Goal: Task Accomplishment & Management: Manage account settings

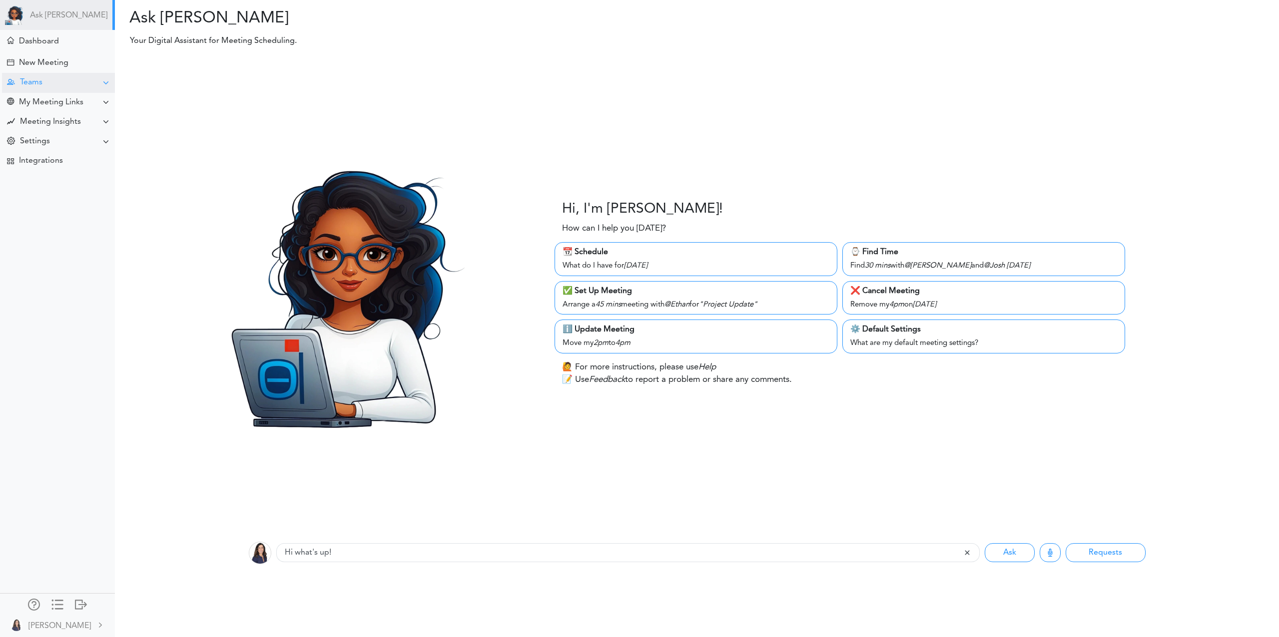
drag, startPoint x: 40, startPoint y: 73, endPoint x: 44, endPoint y: 79, distance: 7.5
click at [40, 73] on div "Teams" at bounding box center [58, 82] width 113 height 19
click at [52, 150] on div "Manage Members" at bounding box center [57, 156] width 115 height 18
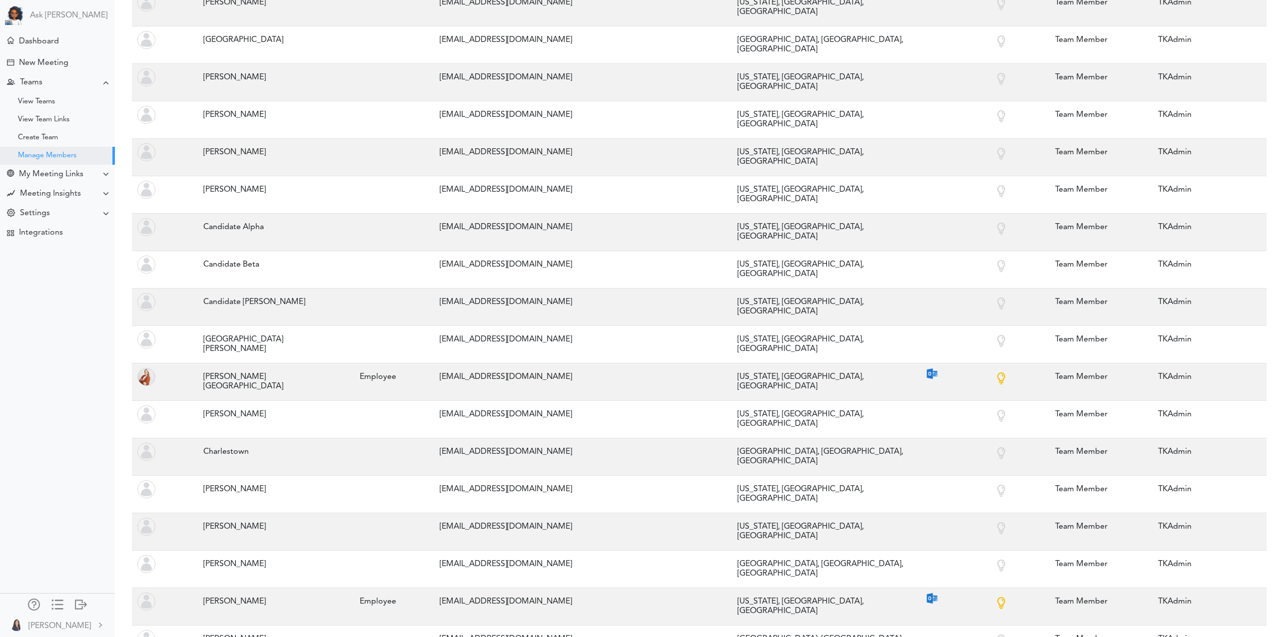
scroll to position [1661, 0]
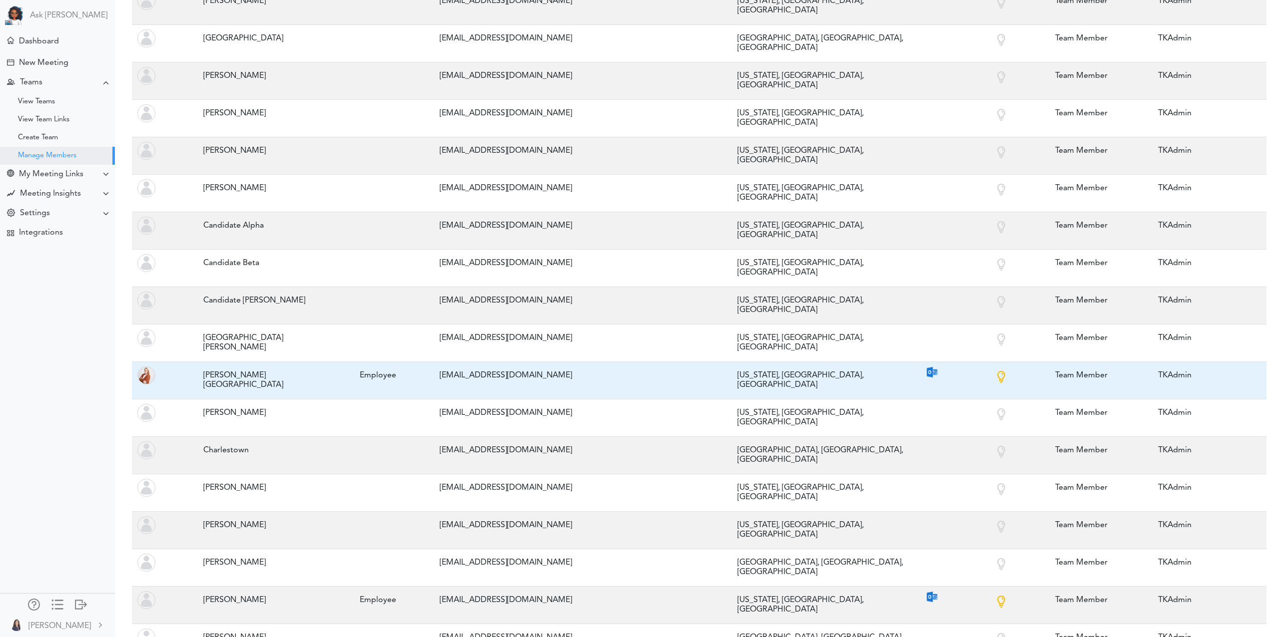
drag, startPoint x: 206, startPoint y: 102, endPoint x: 262, endPoint y: 101, distance: 56.0
click at [262, 366] on div "Carlson, Brittany" at bounding box center [271, 380] width 147 height 29
drag, startPoint x: 263, startPoint y: 102, endPoint x: 201, endPoint y: 102, distance: 61.9
click at [201, 366] on div "Carlson, Brittany" at bounding box center [271, 380] width 147 height 29
copy div "Carlson, Brittany"
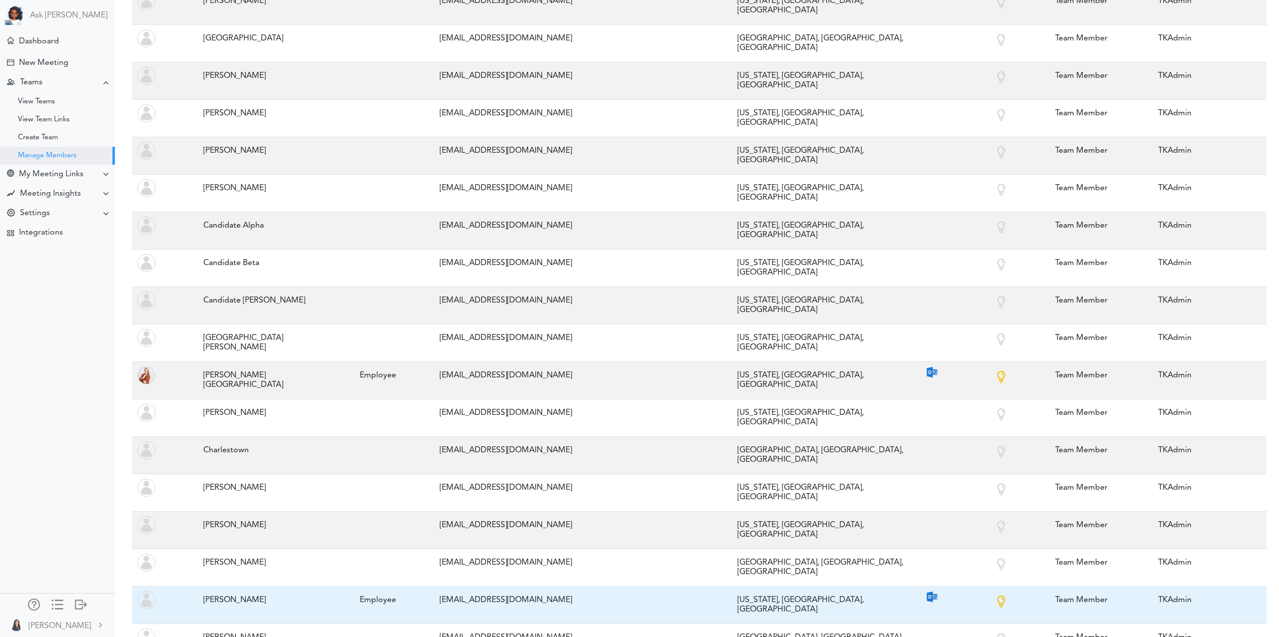
click at [237, 591] on div "Coburn, Rachel" at bounding box center [271, 600] width 147 height 19
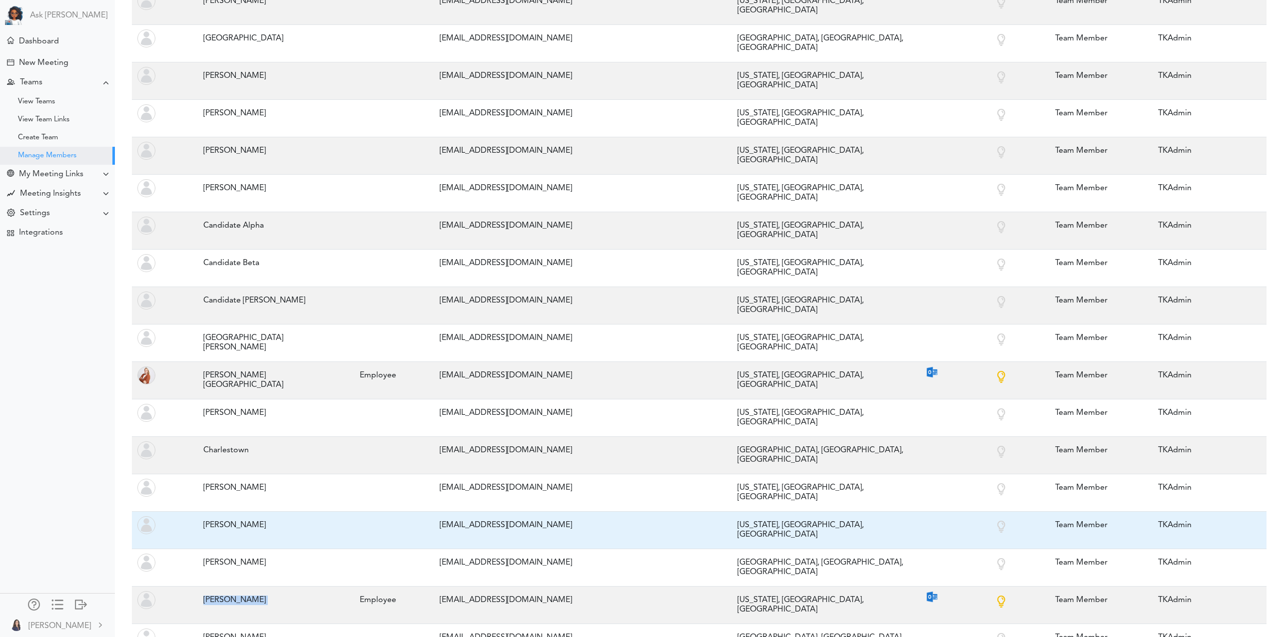
copy tr "Coburn, Rachel"
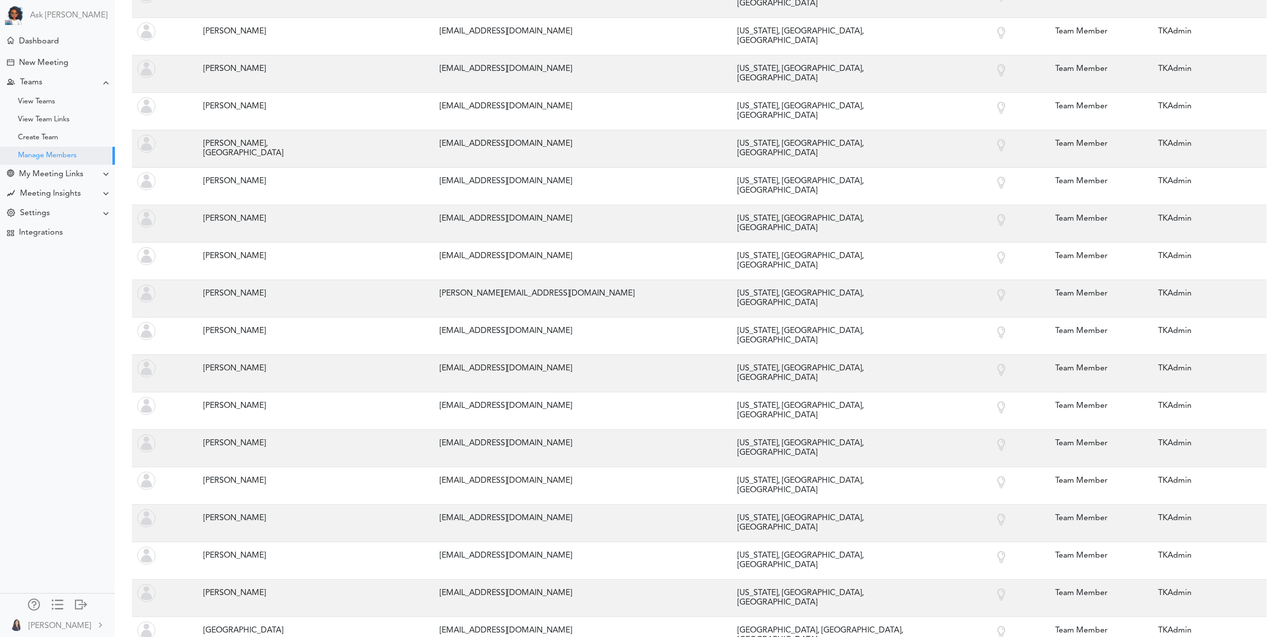
scroll to position [2419, 0]
copy tr "Epstein, Rebecca"
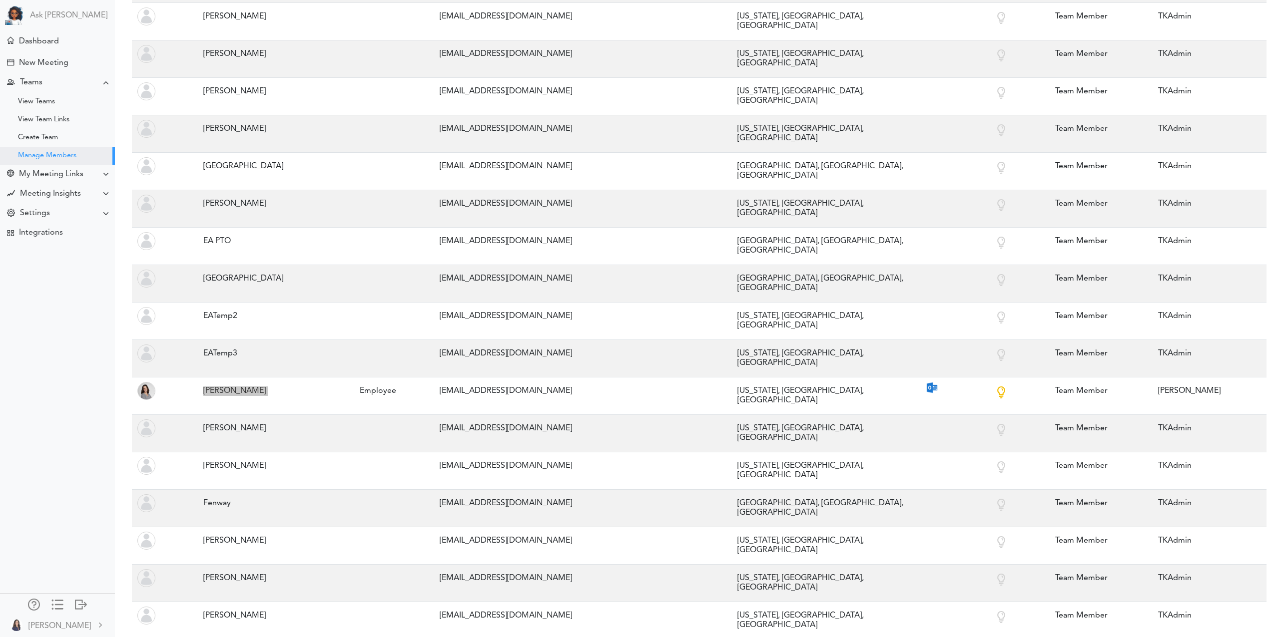
scroll to position [2882, 0]
copy tr "Genelli, Jennifer"
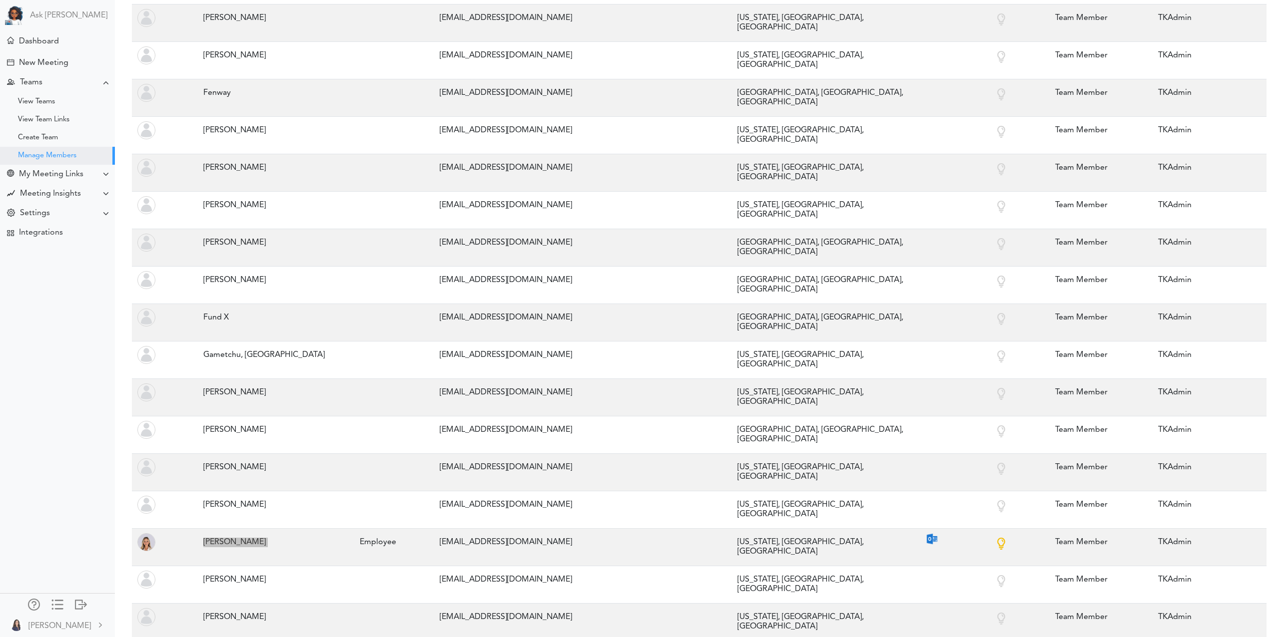
scroll to position [3294, 0]
copy tr "Howard, Annie"
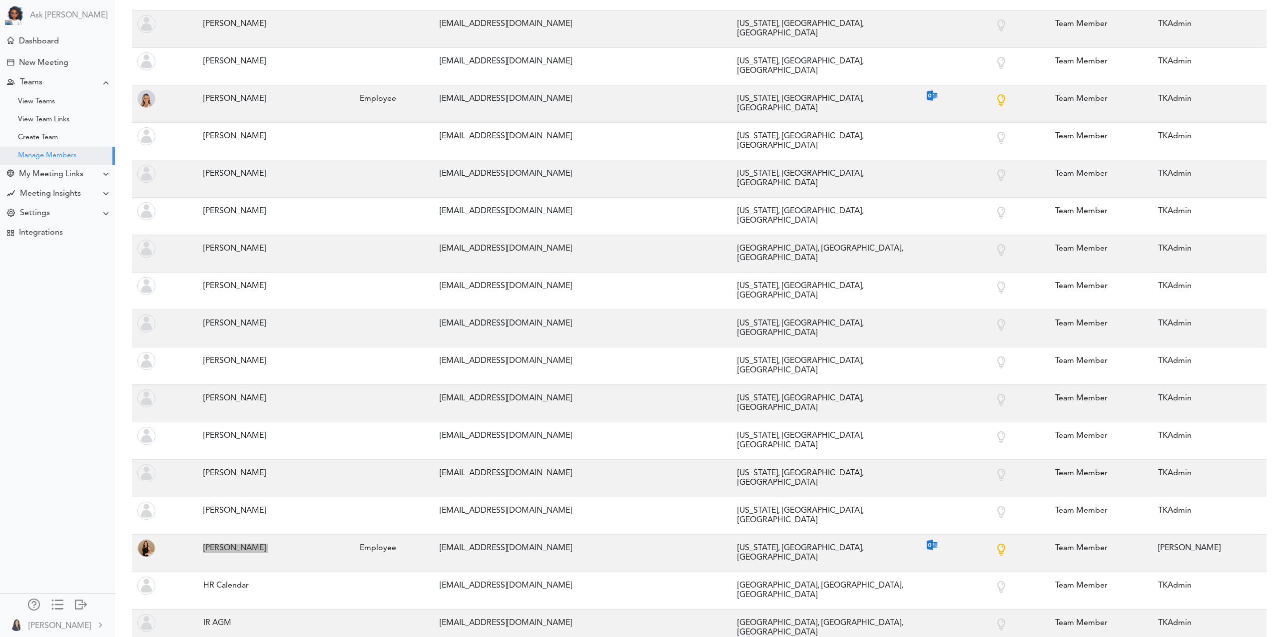
scroll to position [3735, 0]
copy tr "Krueger, Kaley"
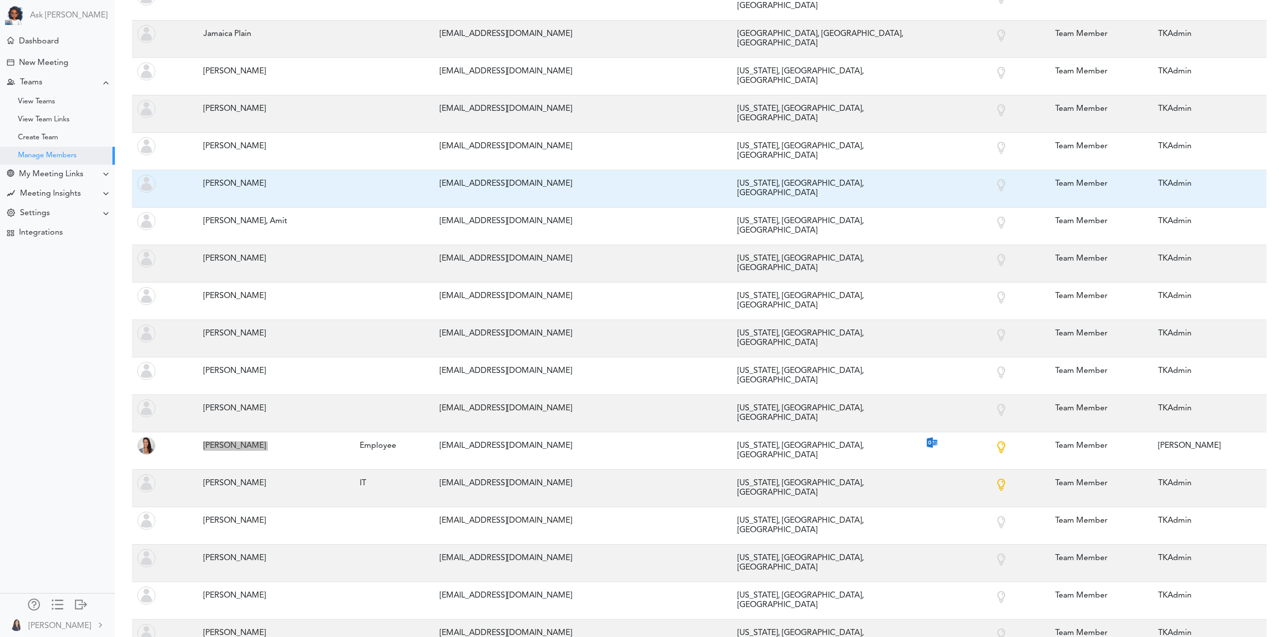
scroll to position [4404, 0]
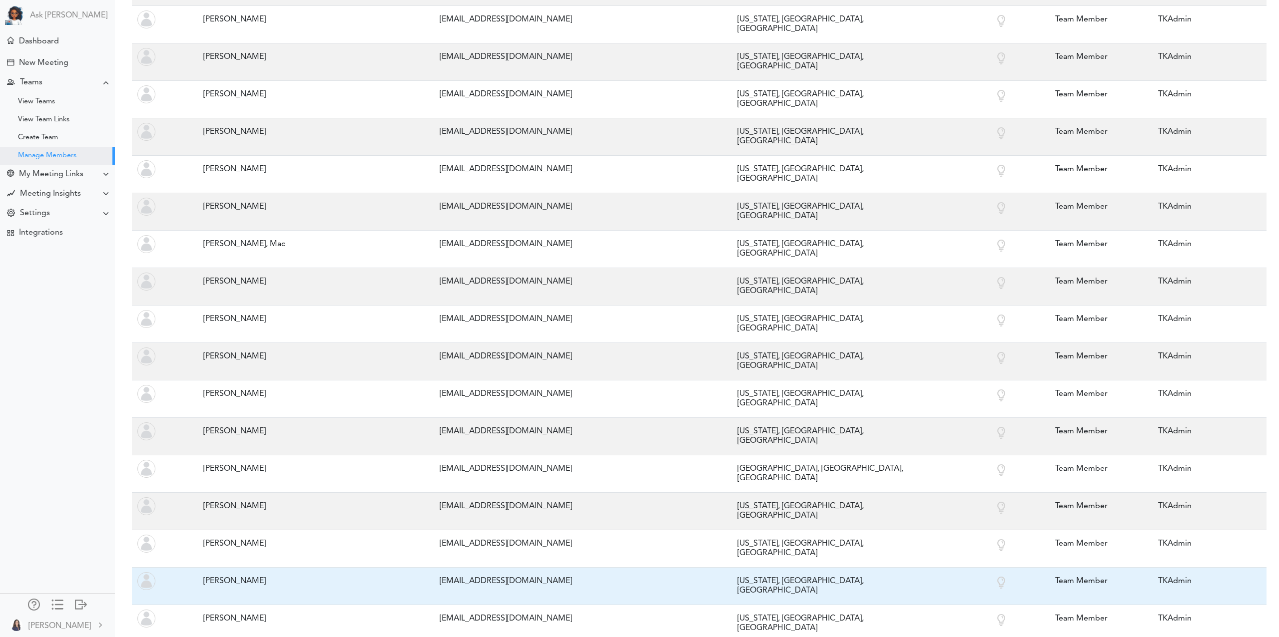
scroll to position [4903, 0]
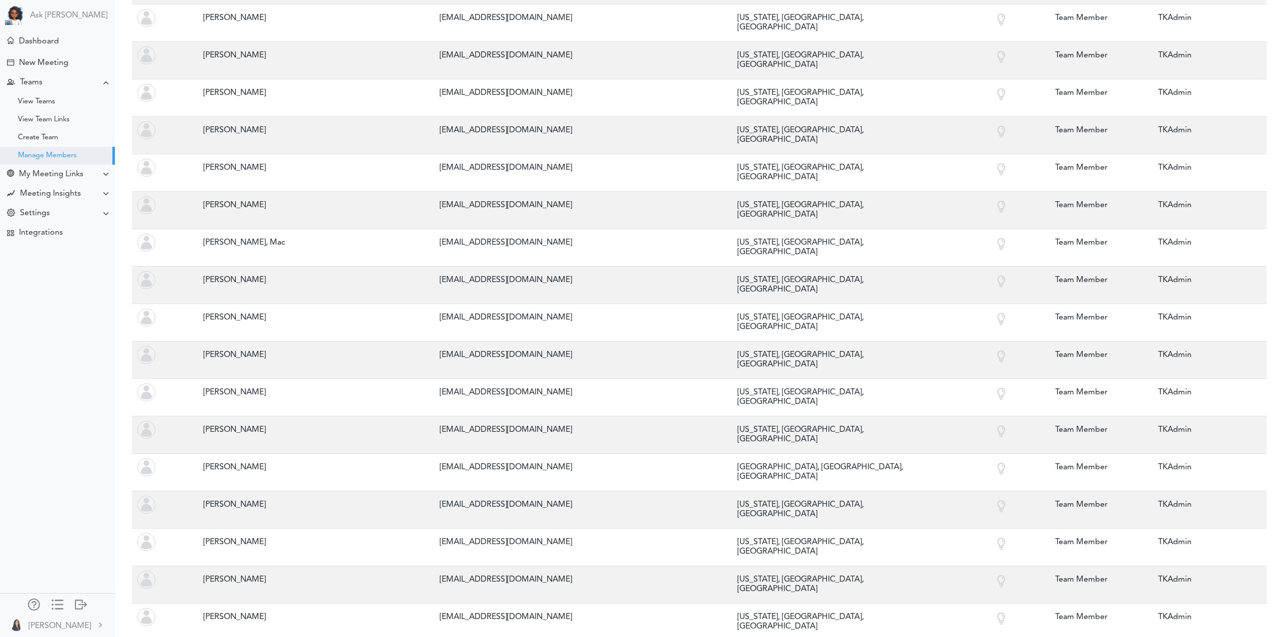
copy tr "O'Sullivan, Katelyn"
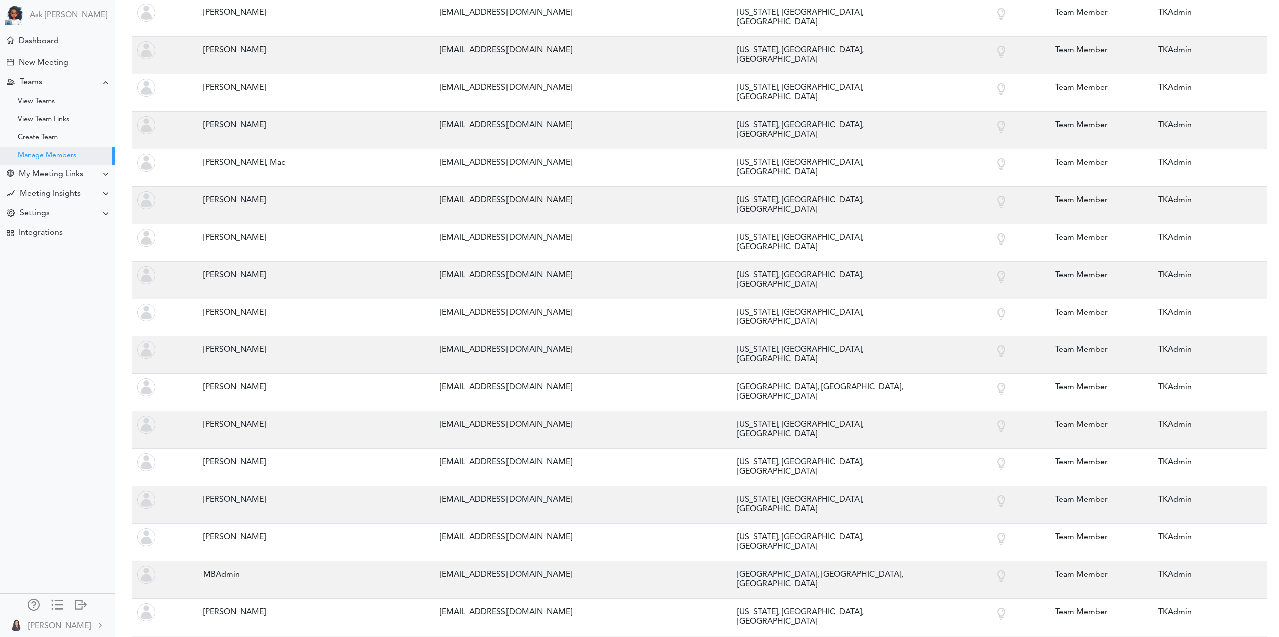
scroll to position [5106, 0]
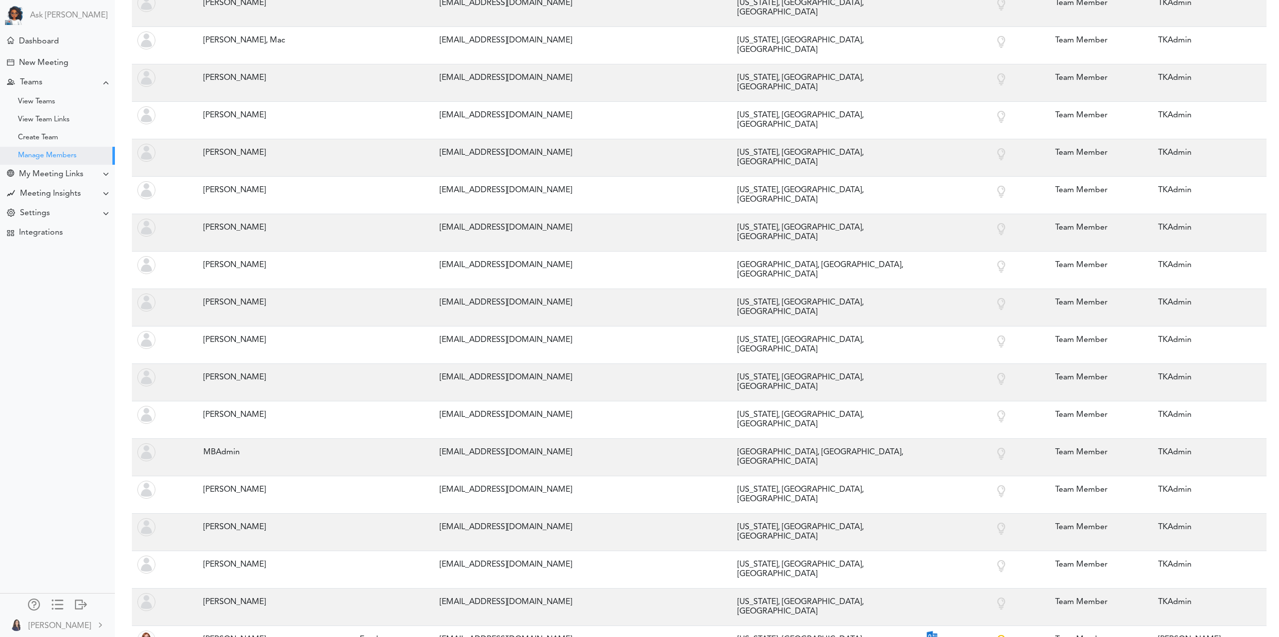
copy tr "Ossen, Jenn"
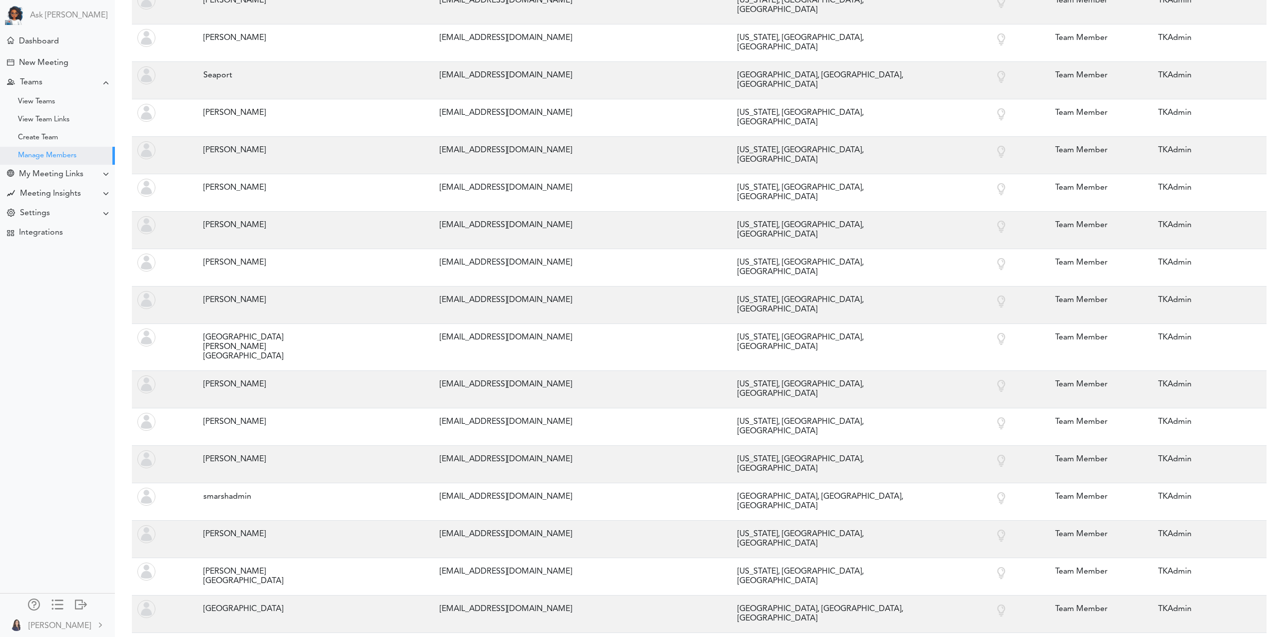
scroll to position [7687, 0]
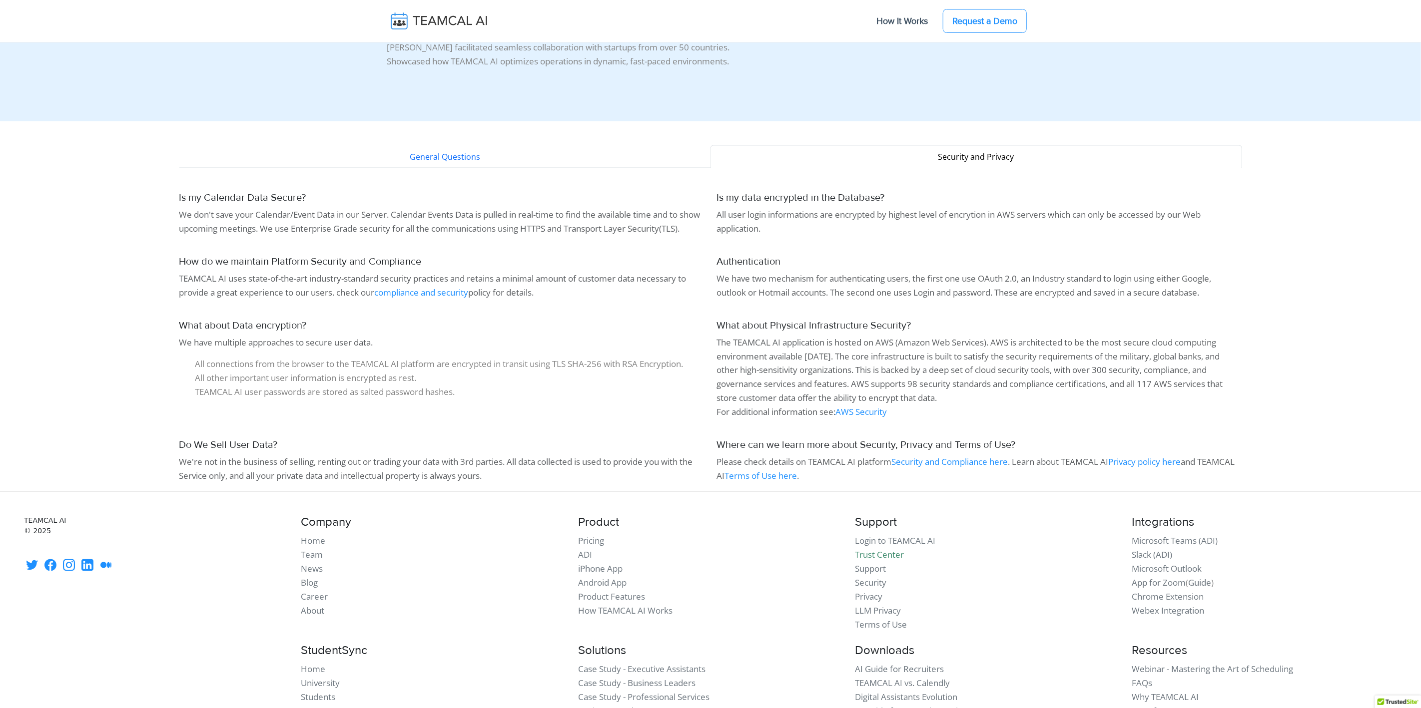
scroll to position [7629, 0]
click at [952, 164] on span "Security and Privacy" at bounding box center [976, 158] width 76 height 11
click at [484, 170] on button "General Questions" at bounding box center [444, 158] width 531 height 23
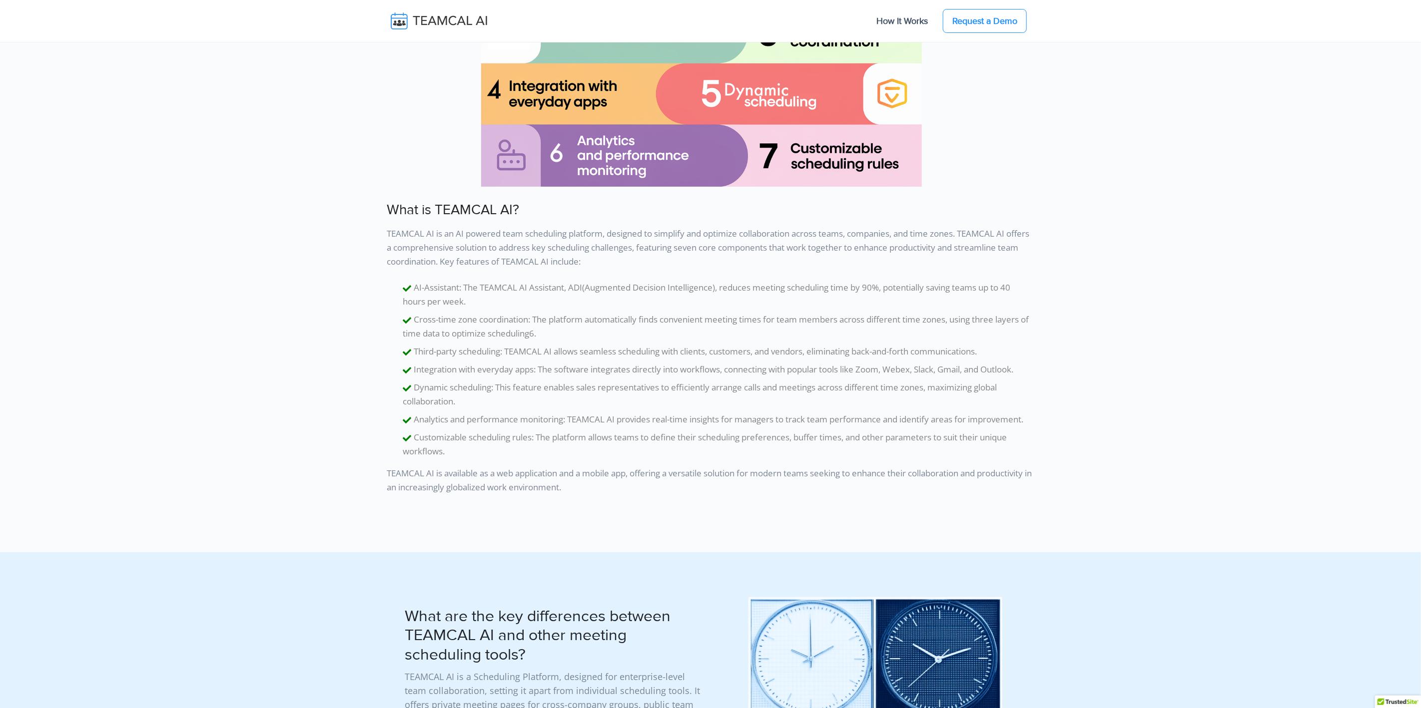
scroll to position [0, 0]
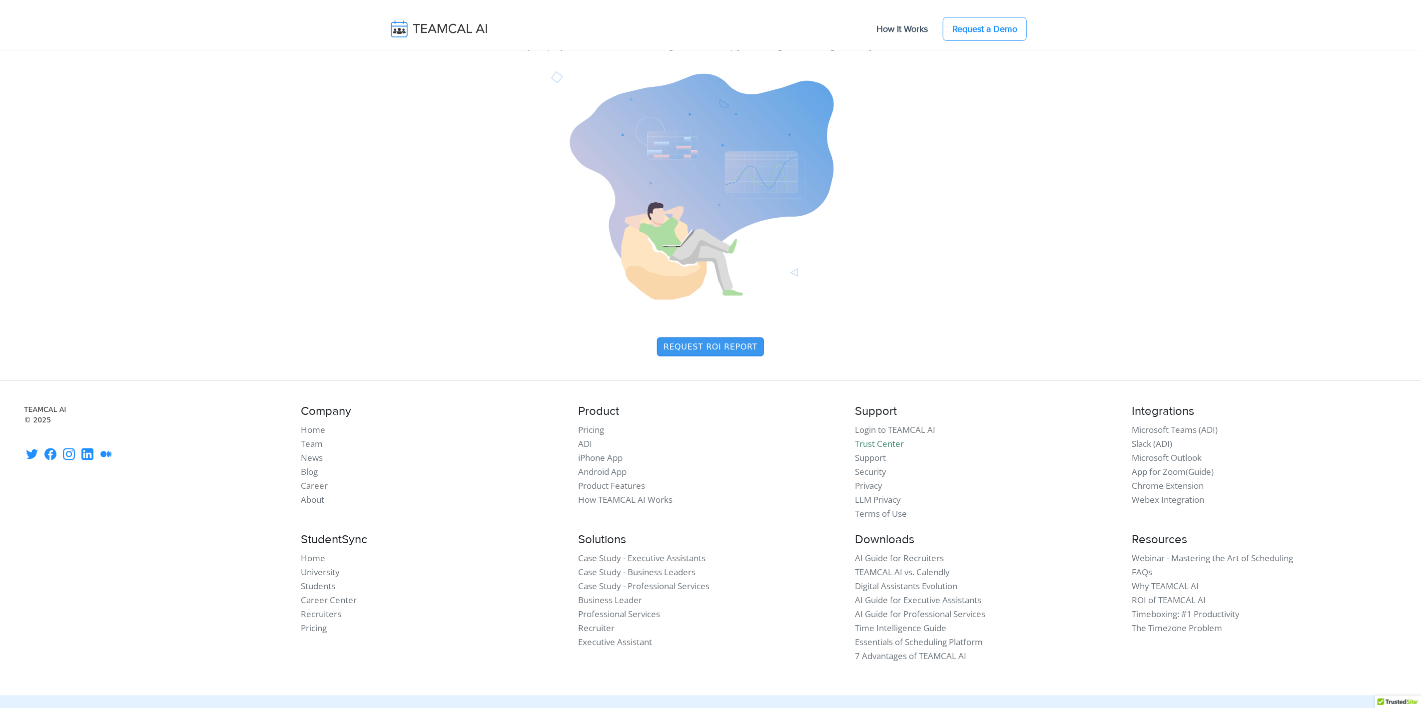
scroll to position [4434, 0]
